Goal: Use online tool/utility: Use online tool/utility

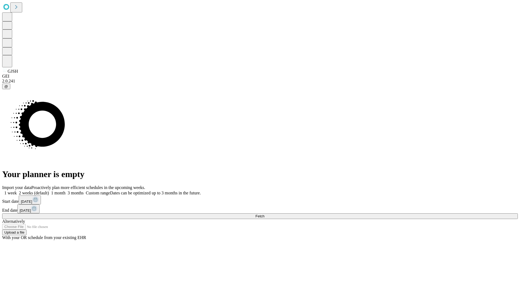
click at [264, 214] on span "Fetch" at bounding box center [259, 216] width 9 height 4
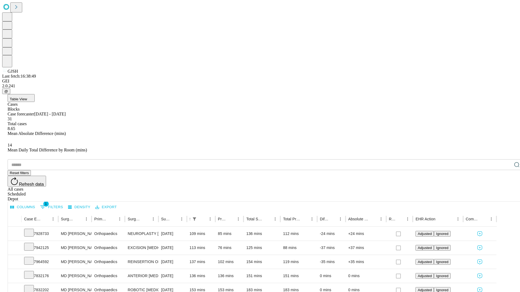
click at [27, 97] on span "Table View" at bounding box center [18, 99] width 17 height 4
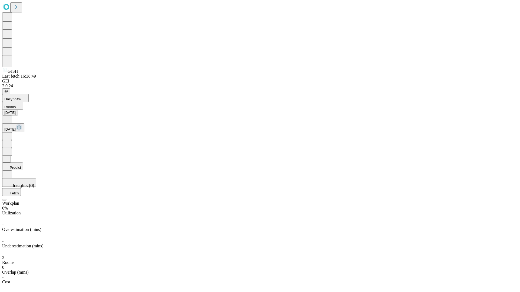
click at [23, 163] on button "Predict" at bounding box center [12, 167] width 21 height 8
